Goal: Task Accomplishment & Management: Manage account settings

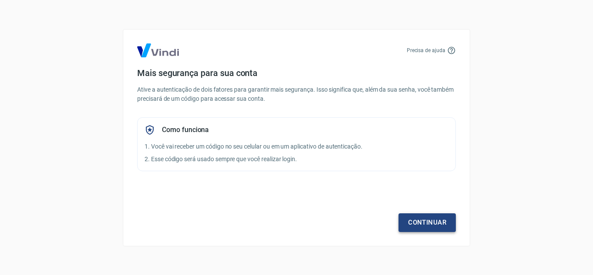
click at [419, 223] on link "Continuar" at bounding box center [427, 222] width 57 height 18
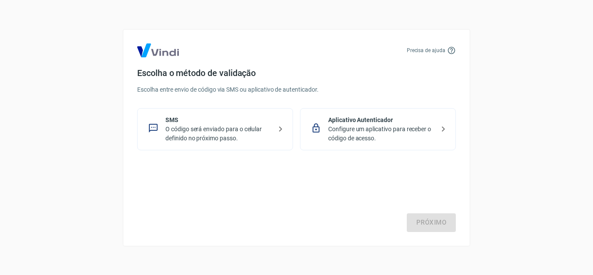
click at [243, 138] on p "O código será enviado para o celular definido no próximo passo." at bounding box center [218, 134] width 106 height 18
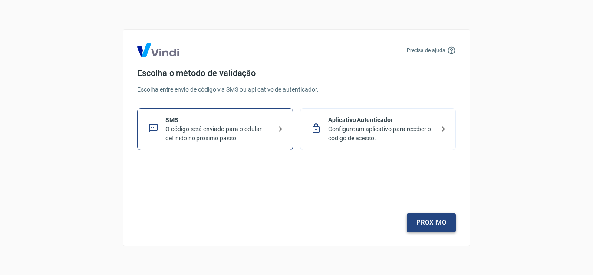
click at [408, 216] on link "Próximo" at bounding box center [431, 222] width 49 height 18
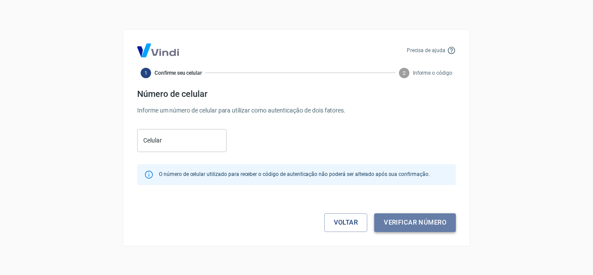
click at [409, 216] on button "Verificar número" at bounding box center [415, 222] width 82 height 18
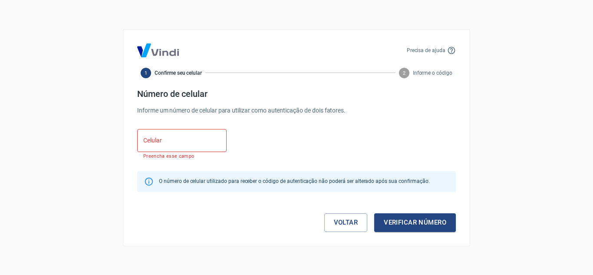
click at [221, 150] on div "Celular Celular Preencha esse campo" at bounding box center [296, 143] width 319 height 35
click at [216, 148] on input "Celular" at bounding box center [181, 140] width 89 height 23
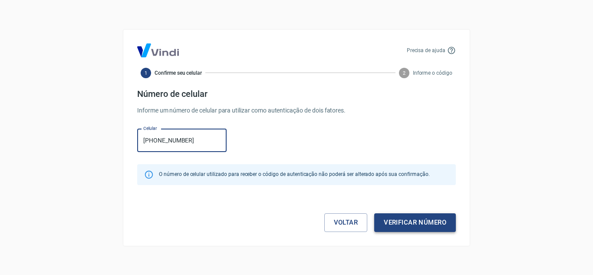
type input "(11) 99751-4654"
click at [394, 216] on button "Verificar número" at bounding box center [415, 222] width 82 height 18
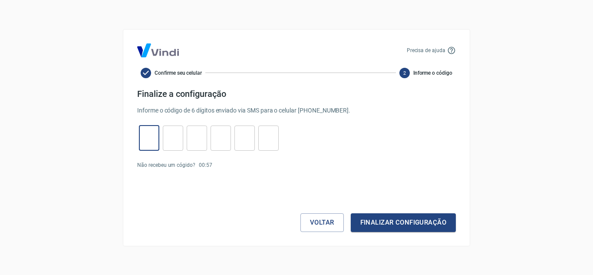
click at [155, 145] on input "tel" at bounding box center [149, 138] width 20 height 19
type input "8"
type input "1"
type input "6"
type input "4"
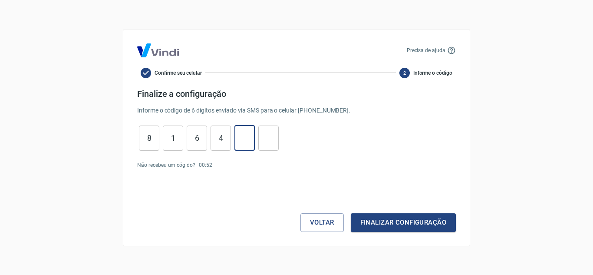
type input "6"
type input "2"
click at [378, 218] on button "Finalizar configuração" at bounding box center [403, 222] width 105 height 18
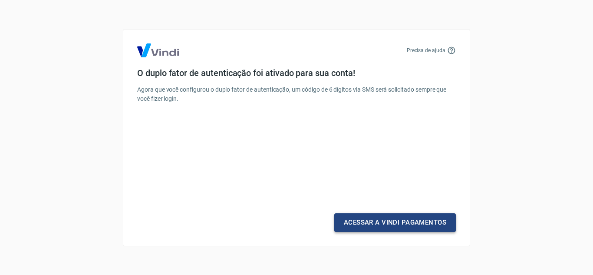
click at [378, 218] on link "Acessar a Vindi Pagamentos" at bounding box center [395, 222] width 122 height 18
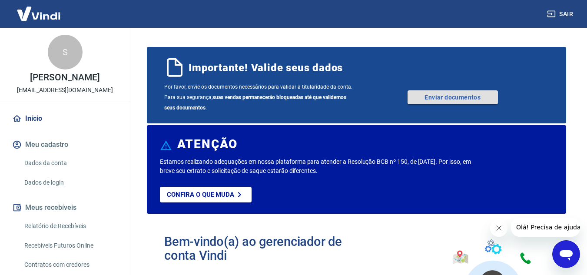
click at [437, 99] on link "Enviar documentos" at bounding box center [452, 97] width 90 height 14
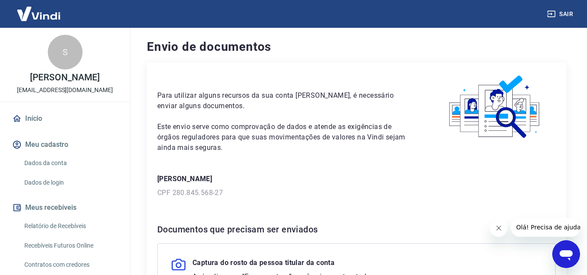
click at [26, 220] on link "Relatório de Recebíveis" at bounding box center [70, 226] width 99 height 18
